Goal: Transaction & Acquisition: Purchase product/service

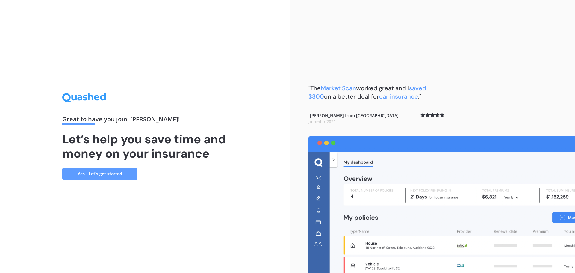
click at [107, 173] on link "Yes - Let’s get started" at bounding box center [99, 174] width 75 height 12
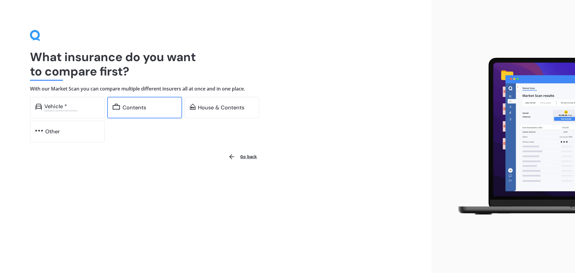
click at [130, 110] on div "Contents" at bounding box center [134, 108] width 24 height 6
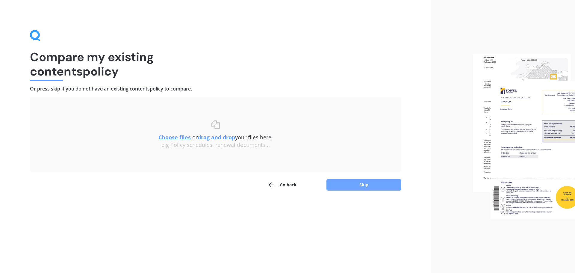
click at [366, 186] on button "Skip" at bounding box center [363, 184] width 75 height 11
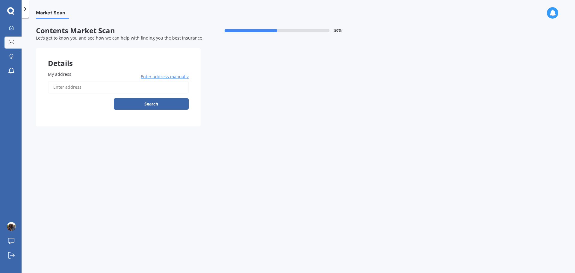
click at [60, 87] on input "My address" at bounding box center [118, 87] width 141 height 13
click at [72, 89] on input "My address" at bounding box center [118, 87] width 141 height 13
type input "[STREET_ADDRESS]"
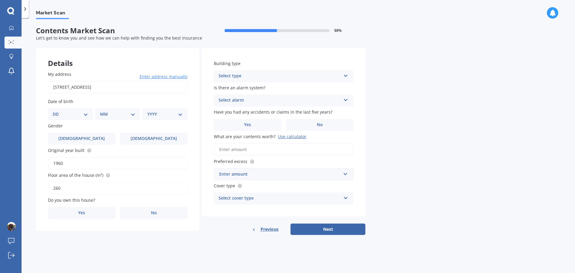
click at [85, 115] on select "DD 01 02 03 04 05 06 07 08 09 10 11 12 13 14 15 16 17 18 19 20 21 22 23 24 25 2…" at bounding box center [70, 114] width 35 height 7
select select "23"
click at [57, 111] on select "DD 01 02 03 04 05 06 07 08 09 10 11 12 13 14 15 16 17 18 19 20 21 22 23 24 25 2…" at bounding box center [70, 114] width 35 height 7
click at [132, 114] on select "MM 01 02 03 04 05 06 07 08 09 10 11 12" at bounding box center [118, 114] width 33 height 7
select select "06"
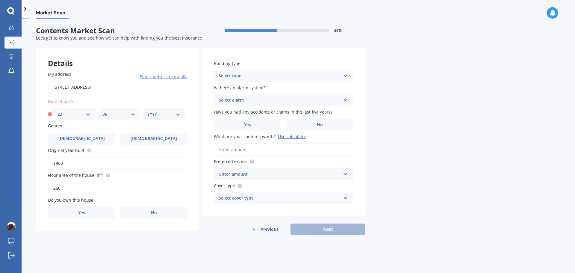
click at [102, 111] on select "MM 01 02 03 04 05 06 07 08 09 10 11 12" at bounding box center [118, 114] width 33 height 7
click at [159, 115] on select "YYYY 2009 2008 2007 2006 2005 2004 2003 2002 2001 2000 1999 1998 1997 1996 1995…" at bounding box center [163, 114] width 33 height 7
select select "2000"
click at [147, 111] on select "YYYY 2009 2008 2007 2006 2005 2004 2003 2002 2001 2000 1999 1998 1997 1996 1995…" at bounding box center [163, 114] width 33 height 7
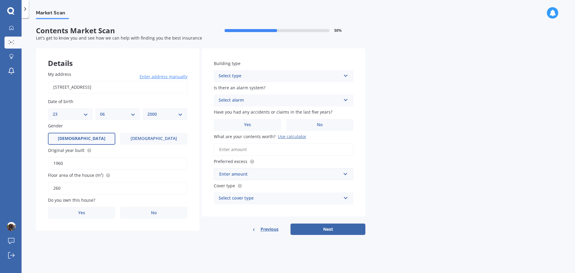
click at [78, 137] on span "[DEMOGRAPHIC_DATA]" at bounding box center [82, 138] width 48 height 5
click at [0, 0] on input "[DEMOGRAPHIC_DATA]" at bounding box center [0, 0] width 0 height 0
click at [169, 209] on label "No" at bounding box center [153, 213] width 67 height 12
click at [0, 0] on input "No" at bounding box center [0, 0] width 0 height 0
click at [122, 240] on div "Select occupant" at bounding box center [114, 237] width 122 height 7
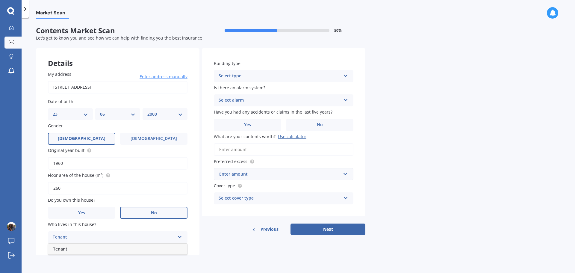
click at [104, 250] on div "Tenant" at bounding box center [117, 248] width 139 height 11
click at [286, 71] on div "Select type Freestanding Multi-unit (in a block of 6 or less) Multi-unit (in a …" at bounding box center [284, 76] width 140 height 12
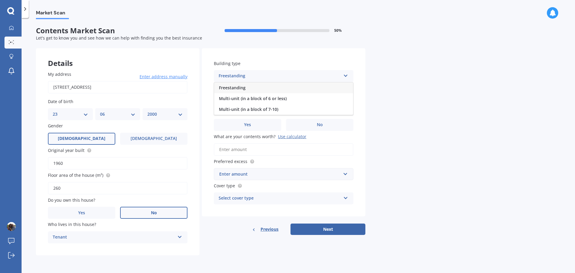
click at [277, 85] on div "Freestanding" at bounding box center [283, 87] width 139 height 11
click at [233, 99] on div "Select alarm" at bounding box center [280, 100] width 122 height 7
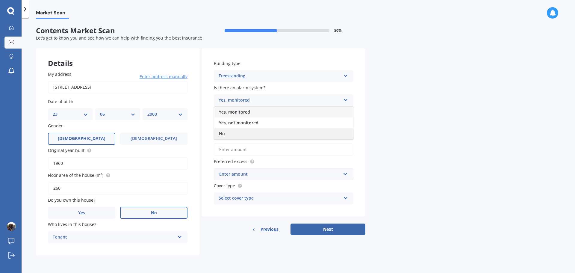
click at [225, 131] on div "No" at bounding box center [283, 133] width 139 height 11
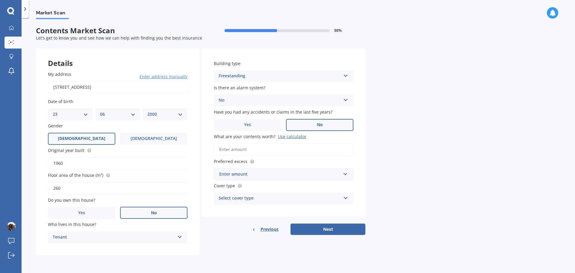
click at [331, 124] on label "No" at bounding box center [319, 125] width 67 height 12
click at [0, 0] on input "No" at bounding box center [0, 0] width 0 height 0
click at [252, 147] on input "What are your contents worth? Use calculator" at bounding box center [284, 149] width 140 height 13
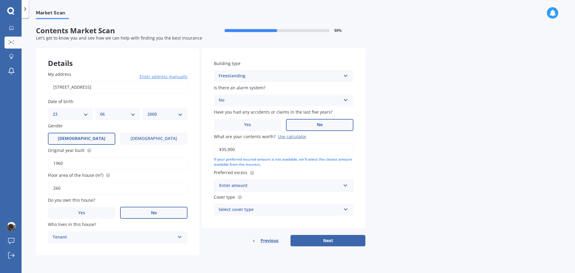
type input "$35,000"
click at [245, 185] on div "Enter amount" at bounding box center [280, 185] width 122 height 7
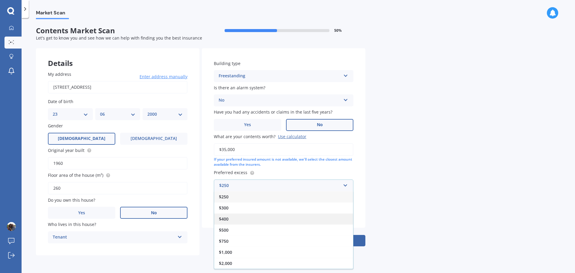
click at [236, 219] on div "$400" at bounding box center [283, 218] width 139 height 11
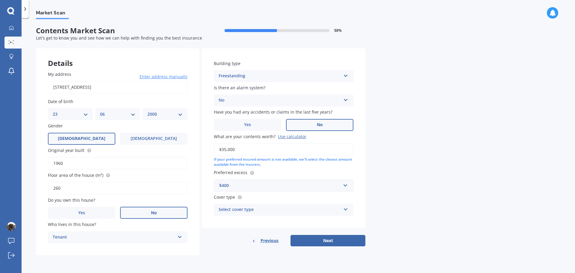
click at [343, 210] on div "Select cover type High Limited" at bounding box center [284, 210] width 140 height 12
click at [322, 221] on div "High" at bounding box center [283, 221] width 139 height 11
click at [338, 239] on button "Next" at bounding box center [327, 240] width 75 height 11
select select "23"
select select "06"
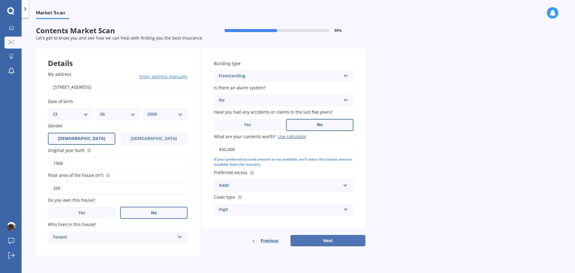
select select "2000"
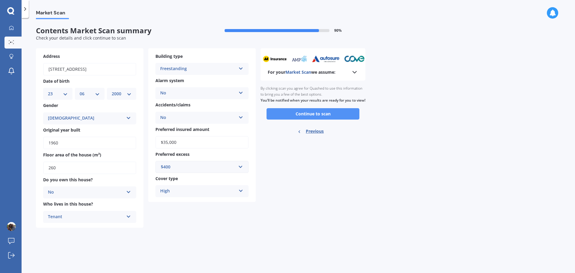
click at [314, 119] on button "Continue to scan" at bounding box center [312, 113] width 93 height 11
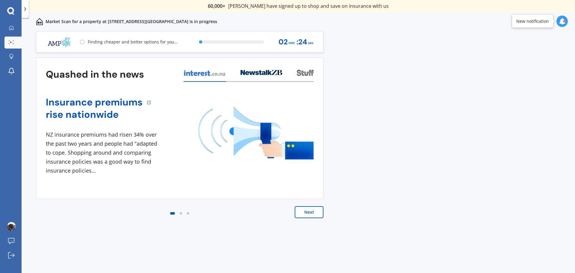
click at [311, 212] on button "Next" at bounding box center [309, 212] width 29 height 12
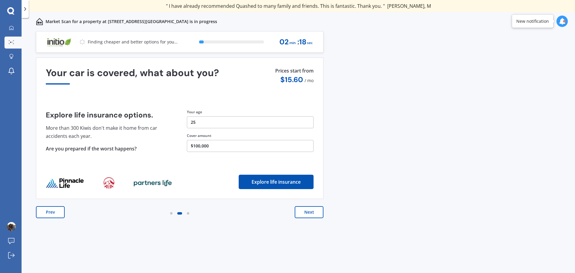
click at [311, 212] on button "Next" at bounding box center [309, 212] width 29 height 12
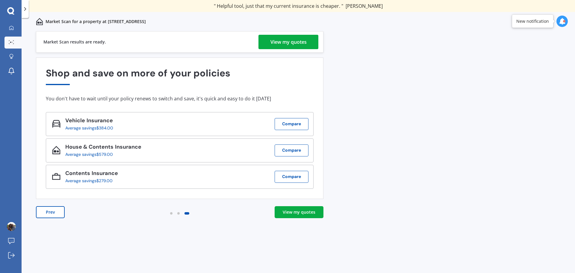
click at [309, 40] on link "View my quotes" at bounding box center [288, 42] width 60 height 14
